Goal: Information Seeking & Learning: Learn about a topic

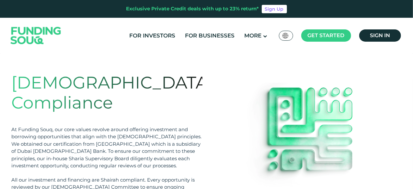
click at [177, 34] on ul "For Investors For Businesses More About Us How It Works" at bounding box center [264, 35] width 280 height 13
click at [167, 37] on link "For Investors" at bounding box center [152, 35] width 49 height 11
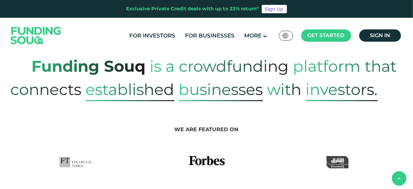
scroll to position [157, 0]
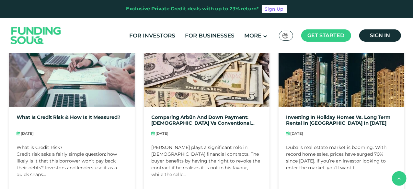
scroll to position [192, 0]
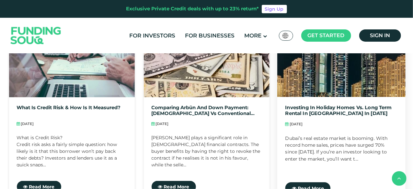
click at [302, 124] on span "Sep 08, 2025" at bounding box center [295, 124] width 13 height 5
click at [326, 112] on link "Investing in Holiday Homes vs. Long Term Rental in Dubai in 2026" at bounding box center [341, 111] width 112 height 12
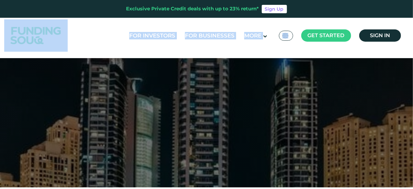
drag, startPoint x: 413, startPoint y: 5, endPoint x: 414, endPoint y: 26, distance: 20.8
click at [413, 26] on html "Exclusive Private Credit deals with up to 23% return* Sign Up For Investors For…" at bounding box center [206, 94] width 413 height 189
click at [413, 6] on html "Exclusive Private Credit deals with up to 23% return* Sign Up For Investors For…" at bounding box center [206, 94] width 413 height 189
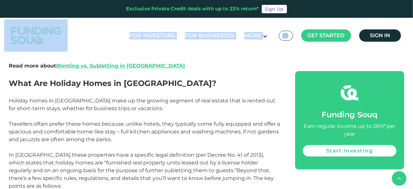
scroll to position [328, 0]
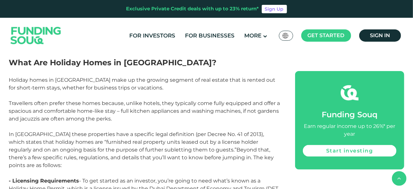
click at [252, 104] on span "Holiday homes in Dubai make up the growing segment of real estate that is rente…" at bounding box center [144, 99] width 271 height 45
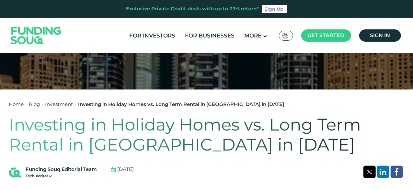
scroll to position [40, 0]
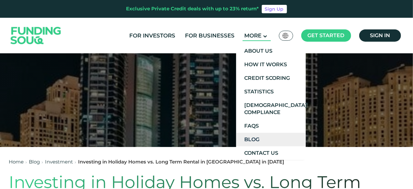
click at [266, 139] on link "Blog" at bounding box center [271, 140] width 70 height 14
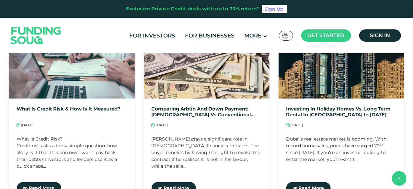
scroll to position [193, 0]
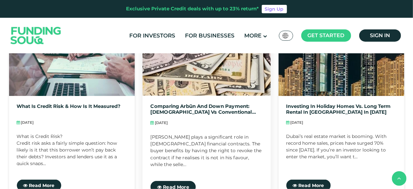
click at [181, 175] on div "Read More" at bounding box center [206, 184] width 112 height 18
click at [181, 186] on span "Read More" at bounding box center [176, 187] width 26 height 6
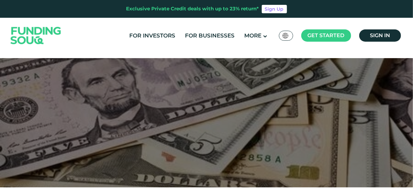
click at [285, 33] on img at bounding box center [285, 36] width 6 height 6
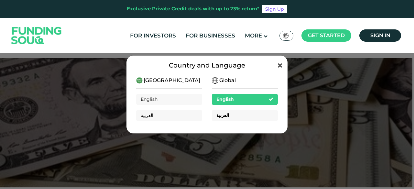
click at [236, 116] on div "العربية" at bounding box center [245, 115] width 66 height 11
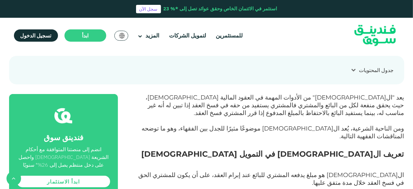
scroll to position [239, 0]
